Goal: Task Accomplishment & Management: Complete application form

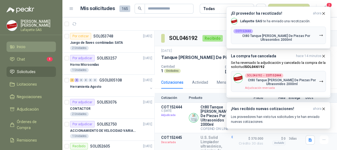
scroll to position [13, 0]
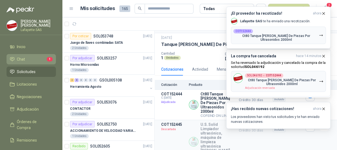
click at [30, 58] on li "Chat 1" at bounding box center [31, 59] width 43 height 6
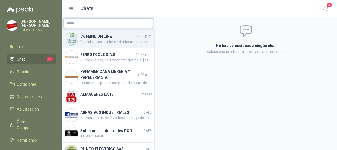
click at [113, 37] on h4 "COFEIND ON LINE" at bounding box center [107, 36] width 55 height 6
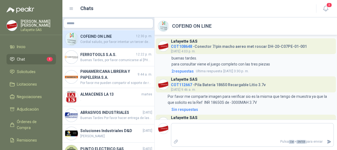
scroll to position [504, 0]
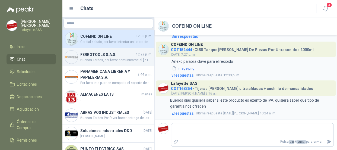
click at [104, 55] on h4 "FERROTOOLS S.A.S." at bounding box center [107, 55] width 55 height 6
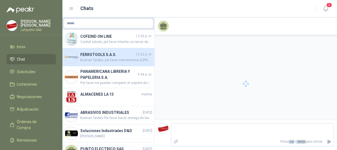
scroll to position [78, 0]
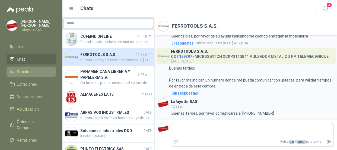
click at [25, 71] on span "Solicitudes" at bounding box center [26, 72] width 19 height 6
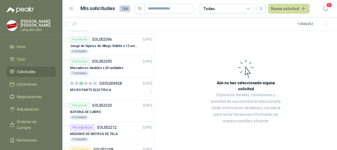
scroll to position [198, 0]
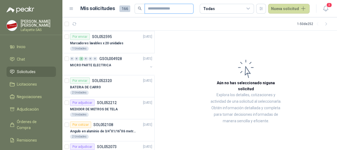
click at [162, 6] on input "text" at bounding box center [167, 8] width 38 height 9
paste input "*********"
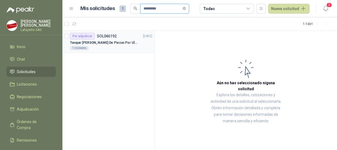
type input "*********"
click at [91, 35] on div "Por adjudicar" at bounding box center [82, 36] width 25 height 7
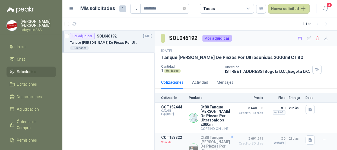
scroll to position [16, 0]
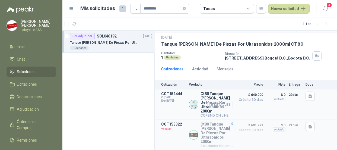
click at [217, 102] on button "Detalles" at bounding box center [221, 104] width 26 height 7
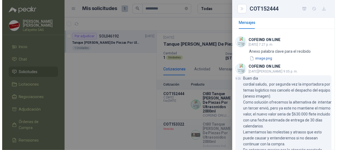
scroll to position [32, 0]
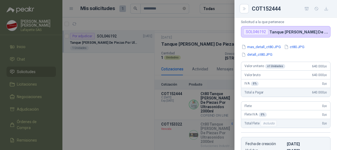
click at [201, 57] on div at bounding box center [168, 75] width 337 height 150
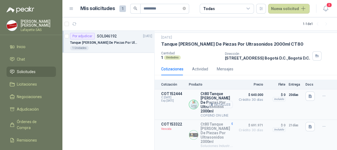
click at [219, 103] on button "Detalles" at bounding box center [221, 104] width 26 height 7
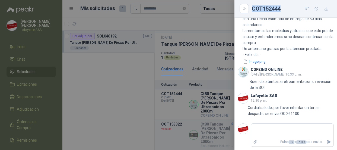
drag, startPoint x: 284, startPoint y: 7, endPoint x: 252, endPoint y: 7, distance: 31.2
click at [252, 7] on div "COT152444" at bounding box center [291, 8] width 79 height 9
copy div "COT152444"
click at [140, 79] on div at bounding box center [168, 75] width 337 height 150
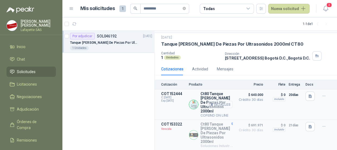
click at [219, 101] on button "Detalles" at bounding box center [221, 104] width 26 height 7
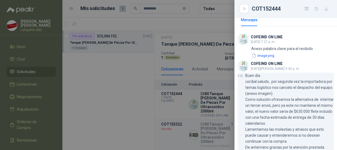
scroll to position [35, 0]
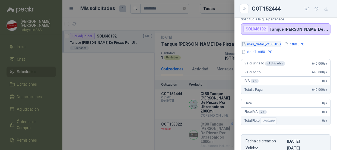
click at [263, 42] on button "mas_detall_ct80.JPG" at bounding box center [261, 44] width 40 height 6
click at [295, 41] on div "Ct80 Tanque [PERSON_NAME] De Piezas Por Ultrasonidos 2000ml COFEIND ON LINE Sol…" at bounding box center [286, 84] width 103 height 132
click at [295, 45] on button "ct80.JPG" at bounding box center [294, 44] width 21 height 6
click at [133, 94] on div at bounding box center [168, 75] width 337 height 150
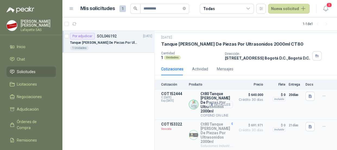
click at [218, 103] on button "Detalles" at bounding box center [221, 104] width 26 height 7
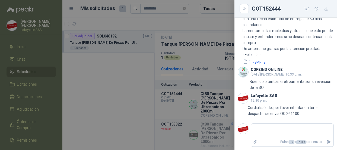
click at [135, 120] on div at bounding box center [168, 75] width 337 height 150
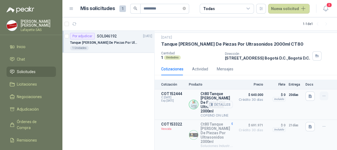
click at [322, 94] on icon "button" at bounding box center [324, 96] width 5 height 5
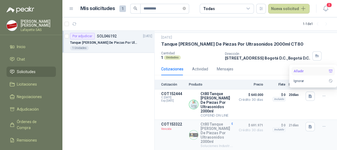
click at [306, 72] on button "Añadir" at bounding box center [313, 71] width 43 height 9
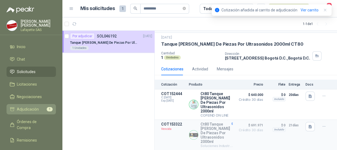
click at [38, 110] on span "Adjudicación" at bounding box center [28, 109] width 22 height 6
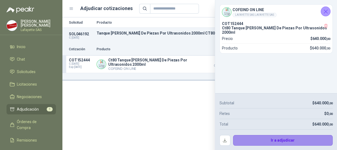
click at [269, 140] on button "Ir a adjudicar" at bounding box center [283, 140] width 100 height 11
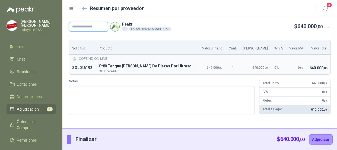
click at [96, 28] on input "text" at bounding box center [88, 27] width 39 height 10
type input "******"
click at [321, 138] on button "Adjudicar" at bounding box center [322, 139] width 24 height 10
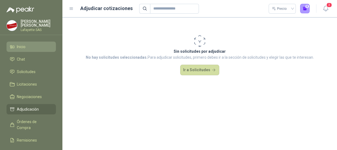
click at [19, 47] on span "Inicio" at bounding box center [21, 47] width 9 height 6
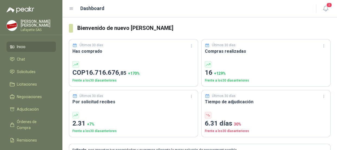
click at [31, 49] on li "Inicio" at bounding box center [31, 47] width 43 height 6
click at [25, 46] on span "Inicio" at bounding box center [21, 47] width 9 height 6
click at [24, 47] on span "Inicio" at bounding box center [21, 47] width 9 height 6
click at [24, 69] on span "Solicitudes" at bounding box center [26, 72] width 19 height 6
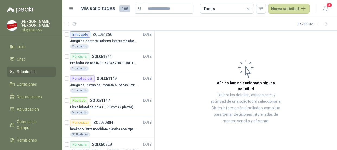
scroll to position [445, 0]
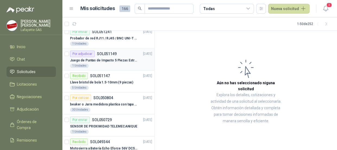
click at [97, 53] on p "SOL051149" at bounding box center [107, 54] width 20 height 4
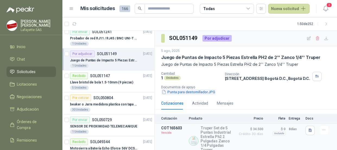
click at [193, 93] on button "Punta para destornillador.JPG" at bounding box center [188, 92] width 55 height 6
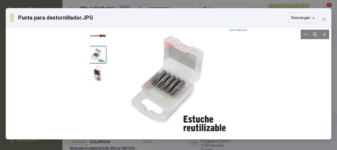
click at [171, 94] on div at bounding box center [168, 84] width 157 height 108
click at [168, 87] on div at bounding box center [168, 84] width 157 height 108
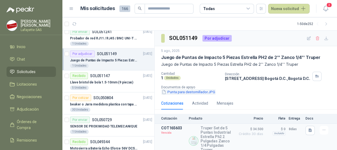
click at [194, 91] on button "Punta para destornillador.JPG" at bounding box center [188, 92] width 55 height 6
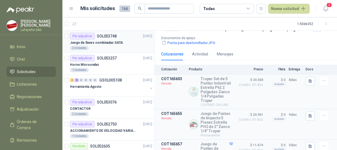
click at [87, 36] on div "Por adjudicar" at bounding box center [82, 36] width 25 height 7
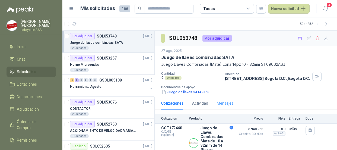
scroll to position [42, 0]
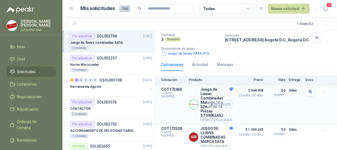
click at [217, 101] on button "Detalles" at bounding box center [221, 104] width 26 height 7
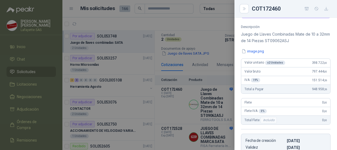
scroll to position [33, 0]
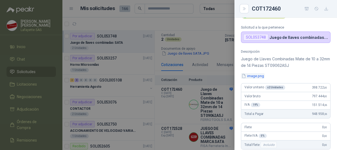
click at [255, 75] on button "image.png" at bounding box center [253, 76] width 24 height 6
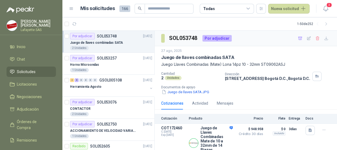
scroll to position [42, 0]
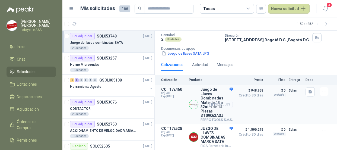
click at [220, 101] on button "Detalles" at bounding box center [221, 104] width 26 height 7
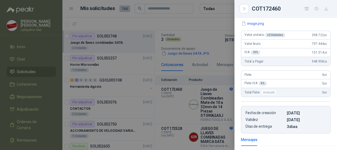
scroll to position [36, 0]
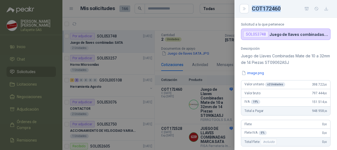
drag, startPoint x: 252, startPoint y: 7, endPoint x: 281, endPoint y: 9, distance: 28.8
click at [285, 10] on div "COT172460" at bounding box center [291, 8] width 79 height 9
copy div "COT172460"
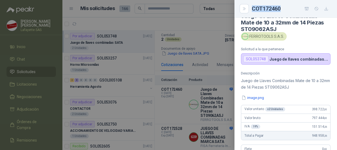
scroll to position [0, 0]
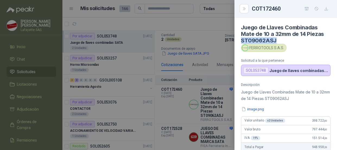
drag, startPoint x: 276, startPoint y: 40, endPoint x: 241, endPoint y: 40, distance: 35.1
click at [241, 40] on article "Juego de Llaves Combinadas Mate de 10 a 32mm de 14 Piezas ST09062ASJ FERROTOOLS…" at bounding box center [286, 47] width 103 height 58
copy h4 "ST09062ASJ"
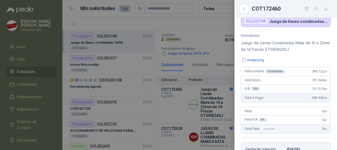
click at [228, 97] on div at bounding box center [168, 75] width 337 height 150
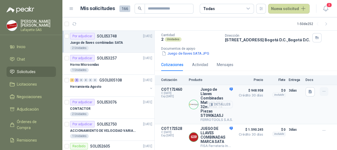
click at [322, 89] on icon "button" at bounding box center [324, 91] width 5 height 5
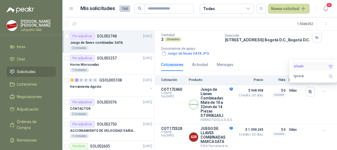
click at [309, 64] on button "Añadir" at bounding box center [313, 66] width 43 height 9
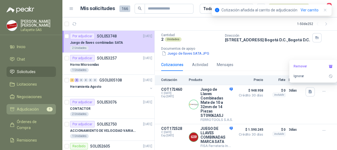
click at [28, 109] on span "Adjudicación" at bounding box center [28, 109] width 22 height 6
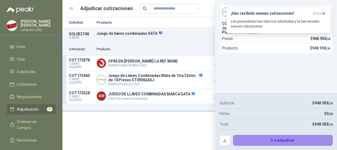
click at [269, 140] on button "Ir a adjudicar" at bounding box center [283, 140] width 100 height 11
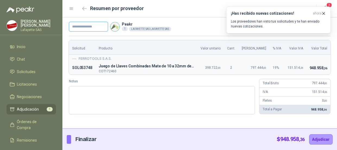
click at [87, 27] on input "text" at bounding box center [88, 27] width 39 height 10
type input "******"
click at [327, 139] on button "Adjudicar" at bounding box center [322, 139] width 24 height 10
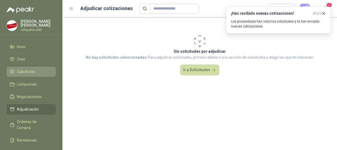
click at [25, 71] on span "Solicitudes" at bounding box center [26, 72] width 19 height 6
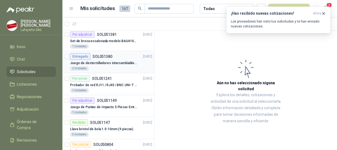
scroll to position [445, 0]
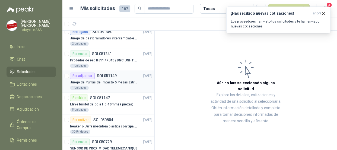
click at [107, 80] on p "Juego de Puntas de Impacto 5 Piezas Estrella PH2 de 2'' Zanco 1/4'' Truper" at bounding box center [104, 82] width 68 height 5
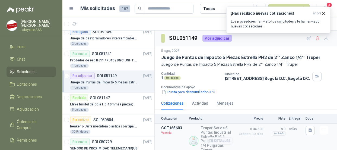
scroll to position [49, 0]
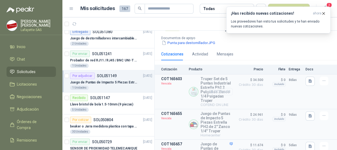
click at [213, 95] on button "Detalles" at bounding box center [221, 91] width 26 height 7
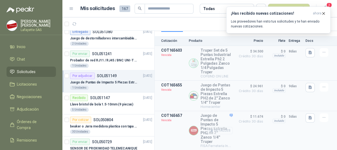
click at [219, 132] on button "Detalles" at bounding box center [221, 130] width 26 height 7
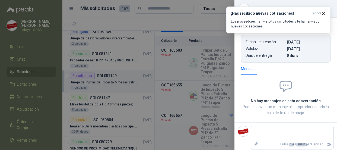
scroll to position [150, 0]
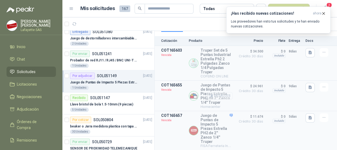
click at [221, 92] on button "Detalles" at bounding box center [221, 95] width 26 height 7
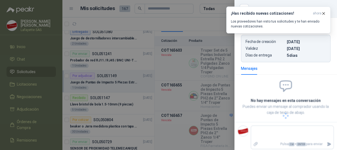
scroll to position [133, 0]
click at [117, 86] on div at bounding box center [168, 75] width 337 height 150
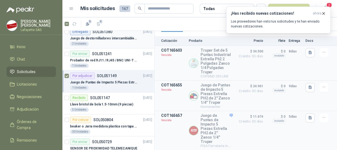
scroll to position [370, 0]
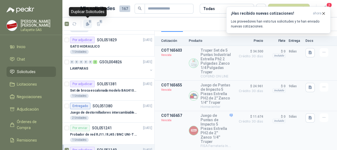
click at [86, 24] on icon "button" at bounding box center [88, 24] width 5 height 5
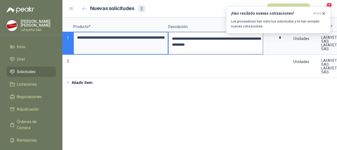
scroll to position [0, 35]
drag, startPoint x: 77, startPoint y: 39, endPoint x: 166, endPoint y: 43, distance: 89.2
click at [166, 43] on input "**********" at bounding box center [121, 37] width 94 height 11
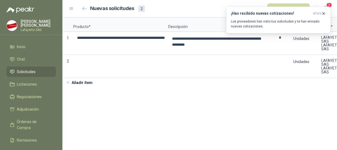
click at [192, 117] on section "**********" at bounding box center [199, 83] width 275 height 133
click at [323, 12] on icon "button" at bounding box center [324, 13] width 5 height 5
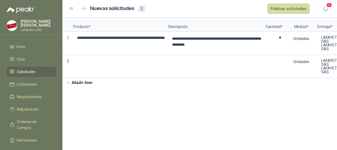
scroll to position [0, 47]
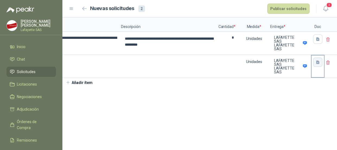
click at [316, 64] on icon "button" at bounding box center [318, 62] width 5 height 5
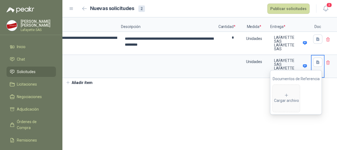
click at [228, 108] on section "**********" at bounding box center [199, 83] width 275 height 133
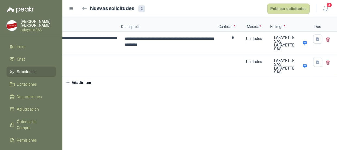
scroll to position [0, 0]
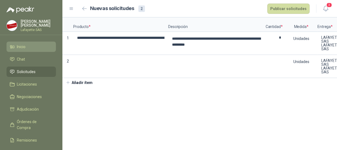
click at [29, 47] on li "Inicio" at bounding box center [31, 47] width 43 height 6
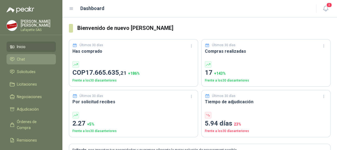
click at [25, 58] on li "Chat" at bounding box center [31, 59] width 43 height 6
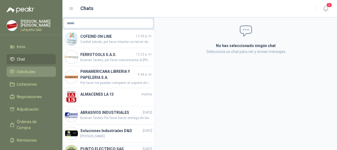
click at [31, 69] on span "Solicitudes" at bounding box center [26, 72] width 19 height 6
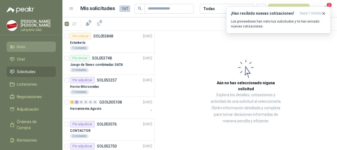
click at [26, 48] on li "Inicio" at bounding box center [31, 47] width 43 height 6
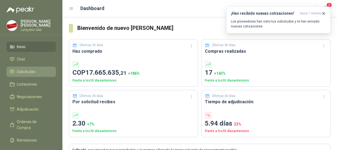
click at [30, 73] on span "Solicitudes" at bounding box center [26, 72] width 19 height 6
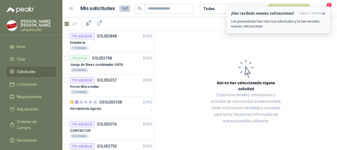
click at [323, 14] on icon "button" at bounding box center [324, 13] width 5 height 5
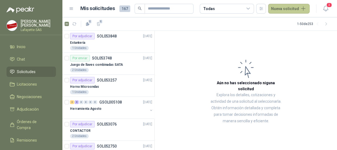
click at [286, 7] on button "Nueva solicitud" at bounding box center [289, 9] width 42 height 10
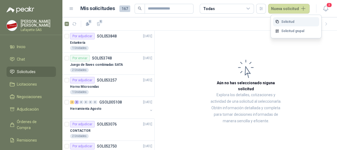
click at [285, 23] on link "Solicitud" at bounding box center [296, 22] width 46 height 10
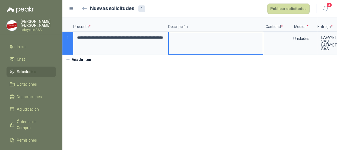
click at [22, 74] on span "Solicitudes" at bounding box center [26, 72] width 19 height 6
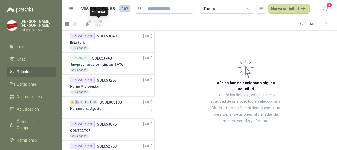
click at [99, 23] on span "1" at bounding box center [101, 21] width 4 height 4
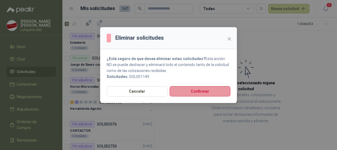
click at [183, 92] on button "Confirmar" at bounding box center [200, 91] width 61 height 10
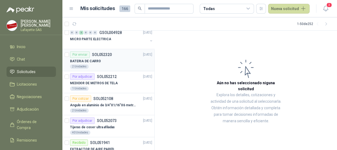
scroll to position [221, 0]
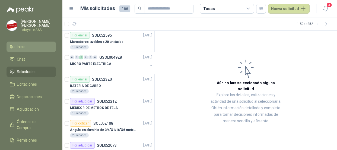
click at [23, 46] on span "Inicio" at bounding box center [21, 47] width 9 height 6
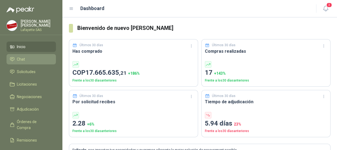
click at [22, 60] on span "Chat" at bounding box center [21, 59] width 8 height 6
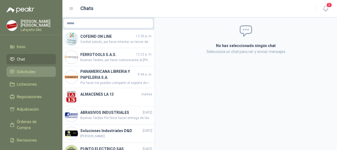
click at [25, 70] on span "Solicitudes" at bounding box center [26, 72] width 19 height 6
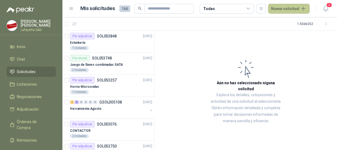
click at [282, 11] on button "Nueva solicitud" at bounding box center [289, 9] width 42 height 10
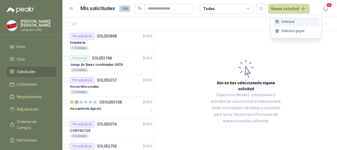
click at [288, 22] on link "Solicitud" at bounding box center [296, 22] width 46 height 10
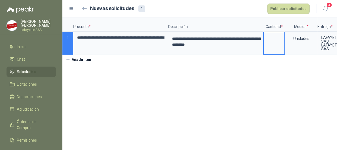
click at [274, 42] on input at bounding box center [274, 37] width 21 height 11
type input "*"
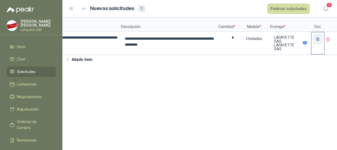
click at [317, 40] on icon "button" at bounding box center [318, 39] width 3 height 4
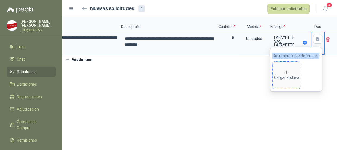
click at [289, 73] on icon at bounding box center [287, 72] width 5 height 5
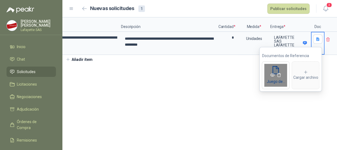
click at [273, 75] on icon "eye" at bounding box center [273, 75] width 4 height 4
click at [166, 103] on section "**********" at bounding box center [199, 83] width 275 height 133
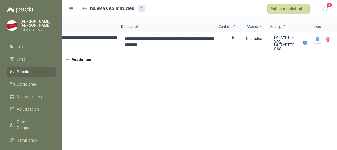
scroll to position [0, 0]
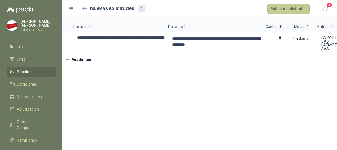
click at [285, 10] on button "Publicar solicitudes" at bounding box center [289, 9] width 42 height 10
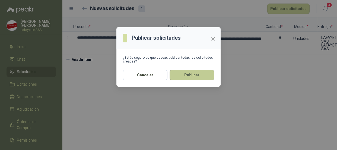
click at [182, 77] on button "Publicar" at bounding box center [192, 75] width 45 height 10
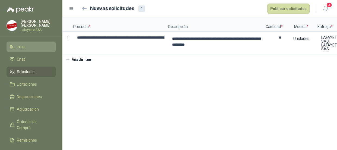
click at [27, 46] on li "Inicio" at bounding box center [31, 47] width 43 height 6
